Goal: Check status: Check status

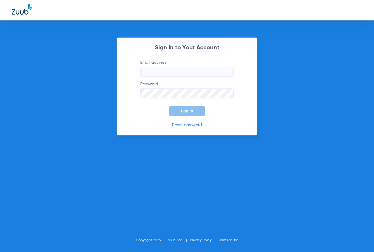
type input "[EMAIL_ADDRESS][DOMAIN_NAME]"
click at [190, 108] on button "Log In" at bounding box center [187, 111] width 36 height 11
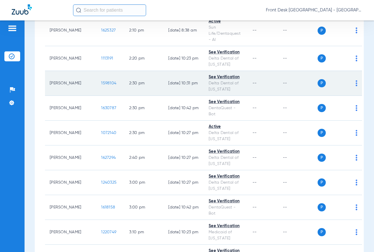
scroll to position [1168, 0]
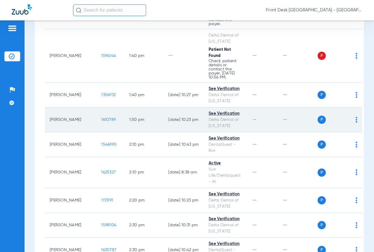
click at [101, 118] on span "1610789" at bounding box center [108, 120] width 15 height 4
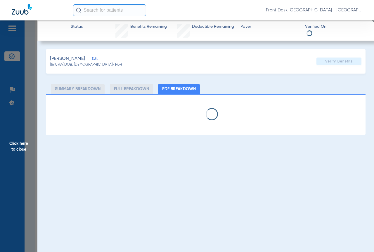
scroll to position [0, 0]
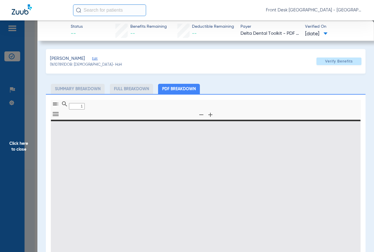
type input "0"
select select "page-width"
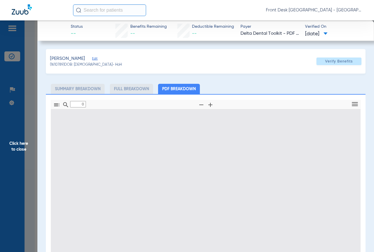
type input "1"
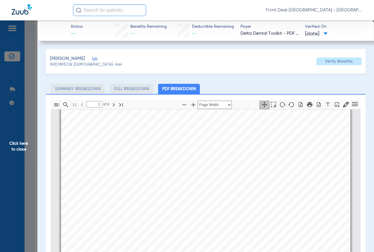
scroll to position [117, 0]
click at [16, 148] on span "Click here to close" at bounding box center [18, 146] width 37 height 252
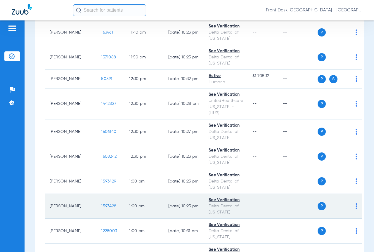
scroll to position [788, 0]
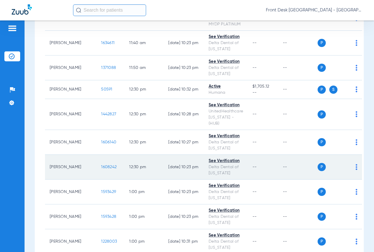
click at [101, 165] on span "1608242" at bounding box center [108, 167] width 15 height 4
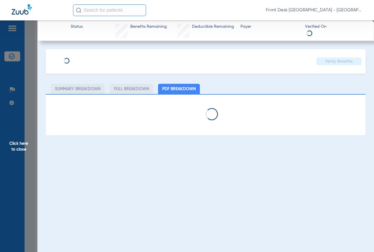
select select "page-width"
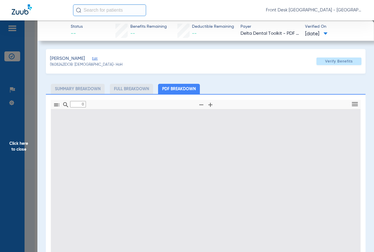
type input "1"
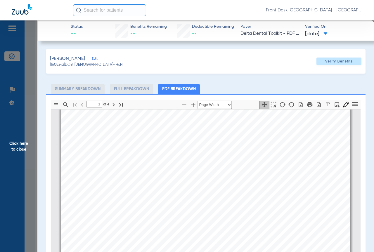
scroll to position [149, 0]
drag, startPoint x: 22, startPoint y: 146, endPoint x: 22, endPoint y: 143, distance: 3.6
click at [22, 146] on span "Click here to close" at bounding box center [18, 146] width 37 height 252
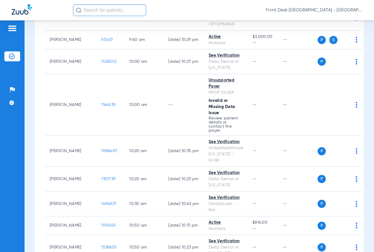
scroll to position [0, 0]
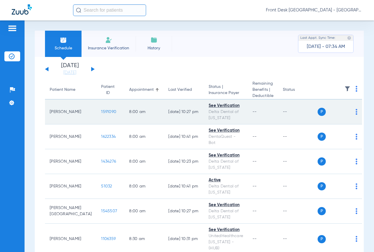
click at [101, 113] on span "1591090" at bounding box center [108, 112] width 15 height 4
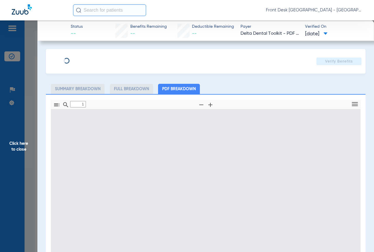
type input "0"
select select "page-width"
type input "1"
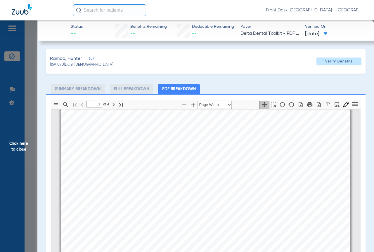
scroll to position [127, 0]
click at [19, 145] on span "Click here to close" at bounding box center [18, 146] width 37 height 252
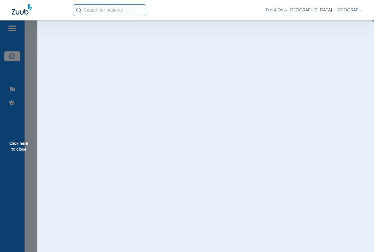
click at [19, 145] on span "Click here to close" at bounding box center [18, 146] width 37 height 252
